Goal: Contribute content: Contribute content

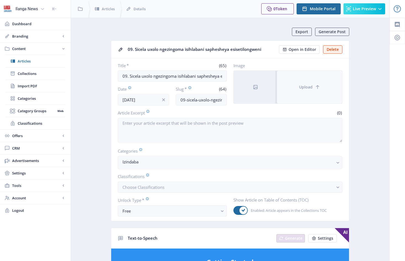
click at [299, 77] on button "Upload" at bounding box center [309, 87] width 65 height 33
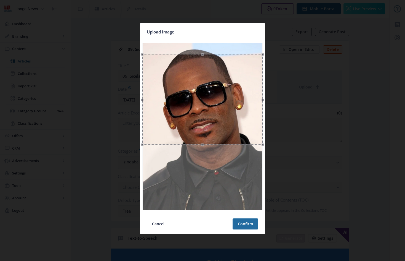
drag, startPoint x: 253, startPoint y: 102, endPoint x: 252, endPoint y: 113, distance: 11.1
click at [252, 113] on div at bounding box center [202, 99] width 120 height 90
drag, startPoint x: 203, startPoint y: 145, endPoint x: 207, endPoint y: 164, distance: 19.4
click at [207, 164] on div at bounding box center [202, 127] width 120 height 168
drag, startPoint x: 202, startPoint y: 144, endPoint x: 209, endPoint y: 165, distance: 21.7
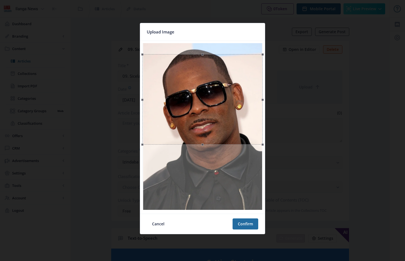
click at [209, 165] on div at bounding box center [202, 127] width 120 height 168
drag, startPoint x: 250, startPoint y: 135, endPoint x: 257, endPoint y: 134, distance: 6.7
click at [257, 134] on div at bounding box center [202, 98] width 120 height 90
drag, startPoint x: 263, startPoint y: 99, endPoint x: 289, endPoint y: 101, distance: 25.7
click at [289, 101] on div "Upload Image Cancel Confirm" at bounding box center [202, 130] width 405 height 261
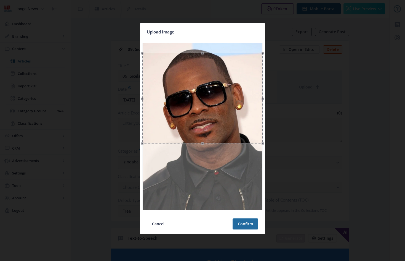
drag, startPoint x: 202, startPoint y: 143, endPoint x: 224, endPoint y: 183, distance: 45.4
click at [206, 159] on div at bounding box center [202, 127] width 120 height 168
click at [246, 224] on button "Confirm" at bounding box center [246, 223] width 26 height 11
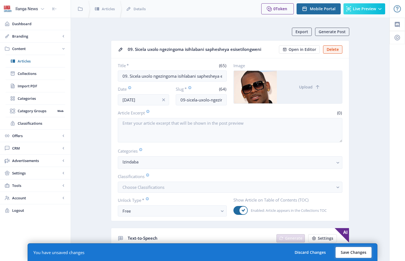
click at [359, 250] on button "Save Changes" at bounding box center [354, 252] width 36 height 11
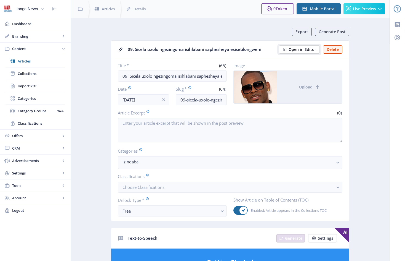
click at [303, 51] on span "Open in Editor" at bounding box center [303, 49] width 28 height 4
click at [26, 61] on span "Articles" at bounding box center [41, 61] width 47 height 6
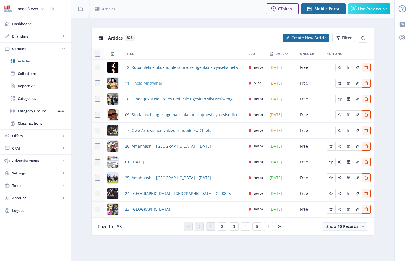
click at [160, 84] on span "11. Hhola Mntwana!" at bounding box center [143, 83] width 37 height 7
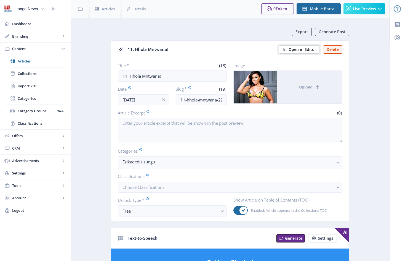
click at [308, 49] on span "Open in Editor" at bounding box center [303, 49] width 28 height 4
click at [29, 61] on span "Articles" at bounding box center [41, 61] width 47 height 6
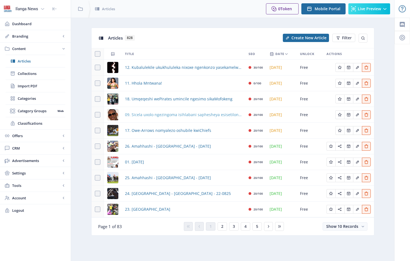
click at [191, 114] on span "09. Sicela uxolo ngezingoma isihlabani saphesheya esisetilongweni" at bounding box center [183, 114] width 117 height 7
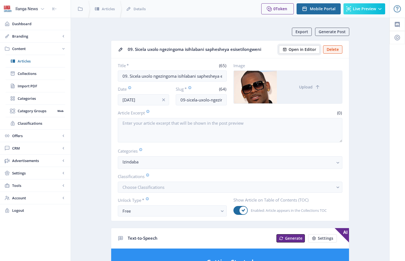
click at [302, 48] on span "Open in Editor" at bounding box center [303, 49] width 28 height 4
click at [28, 61] on span "Articles" at bounding box center [41, 61] width 47 height 6
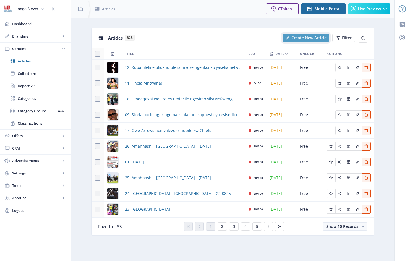
click at [316, 37] on span "Create New Article" at bounding box center [308, 38] width 35 height 4
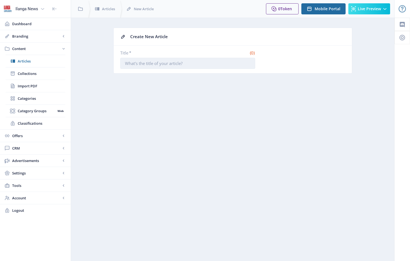
click at [127, 66] on input "Title *" at bounding box center [187, 63] width 135 height 11
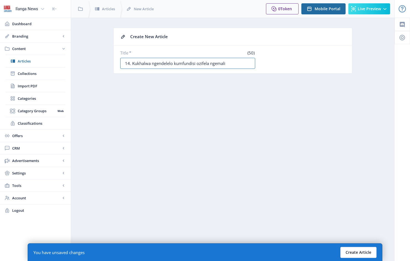
type input "14. Kukhalwa ngendelelo kumfundisi ozifela ngemali"
click at [360, 253] on button "Create Article" at bounding box center [358, 252] width 36 height 11
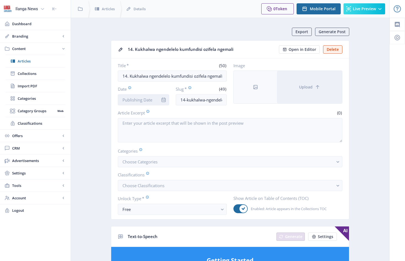
click at [157, 98] on input "Date" at bounding box center [143, 99] width 51 height 11
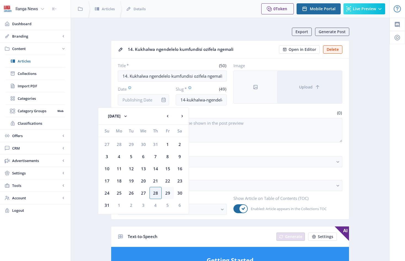
click at [170, 194] on div "29" at bounding box center [168, 193] width 12 height 12
type input "[DATE]"
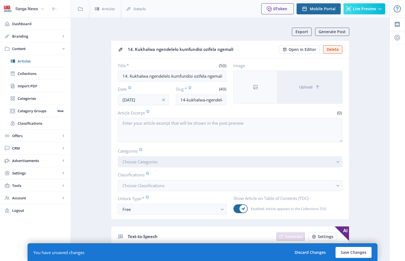
click at [172, 164] on button "Choose Categories" at bounding box center [230, 161] width 225 height 11
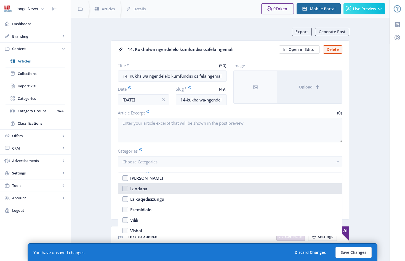
click at [125, 187] on nb-option "Izindaba" at bounding box center [230, 188] width 224 height 10
checkbox input "true"
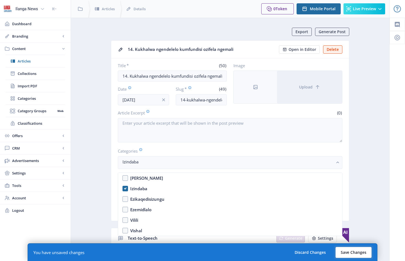
click at [353, 251] on button "Save Changes" at bounding box center [354, 252] width 36 height 11
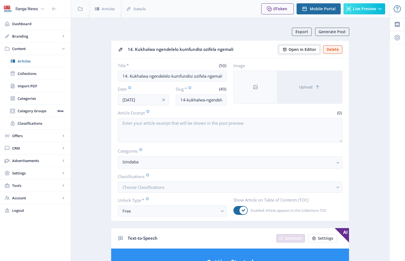
click at [299, 49] on span "Open in Editor" at bounding box center [303, 49] width 28 height 4
